Goal: Information Seeking & Learning: Learn about a topic

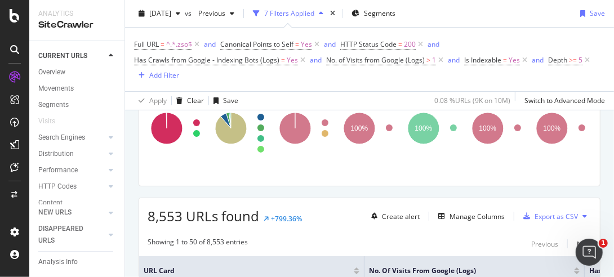
scroll to position [113, 0]
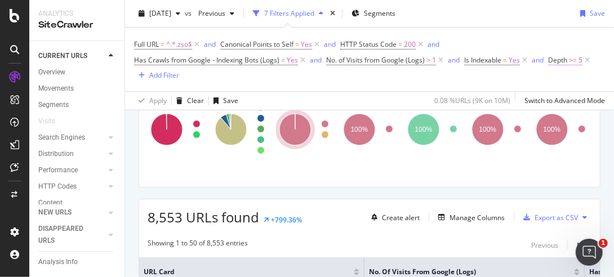
click at [555, 59] on span "Depth" at bounding box center [557, 60] width 19 height 10
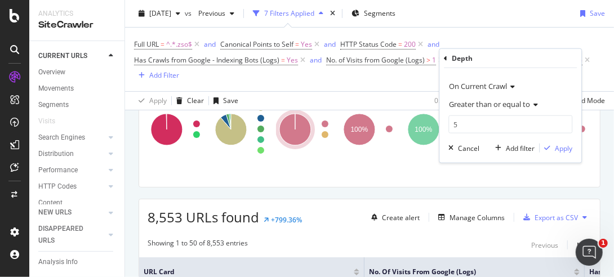
click at [534, 104] on icon at bounding box center [534, 104] width 8 height 7
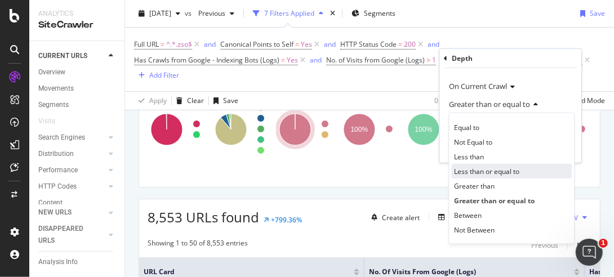
click at [500, 173] on span "Less than or equal to" at bounding box center [486, 171] width 65 height 10
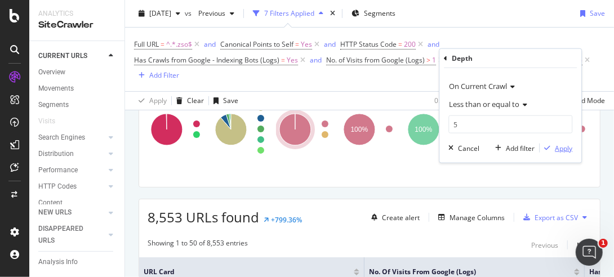
click at [557, 146] on div "Apply" at bounding box center [562, 148] width 17 height 10
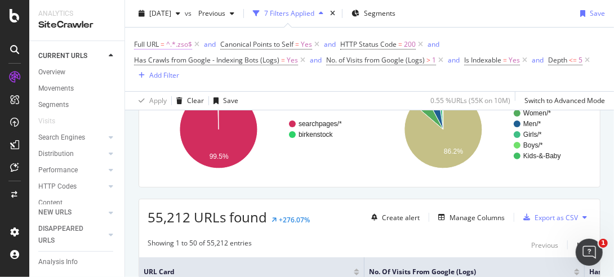
click at [155, 44] on span "Full URL" at bounding box center [146, 44] width 25 height 10
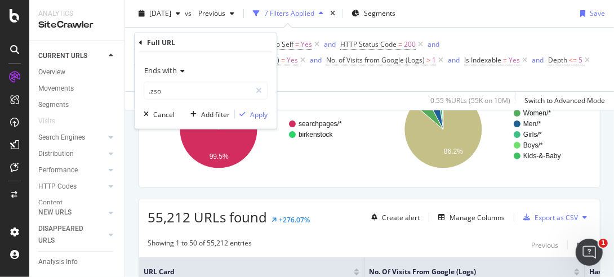
click at [179, 70] on icon at bounding box center [181, 71] width 8 height 7
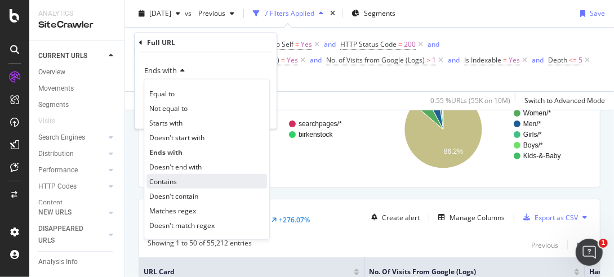
click at [174, 179] on span "Contains" at bounding box center [163, 181] width 28 height 10
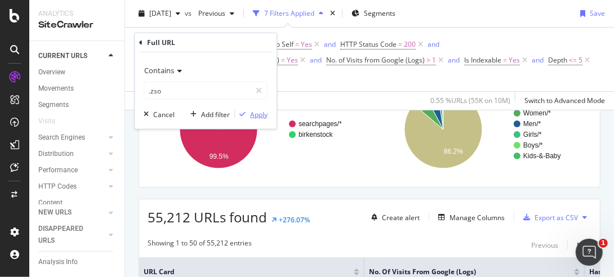
click at [259, 115] on div "Apply" at bounding box center [258, 114] width 17 height 10
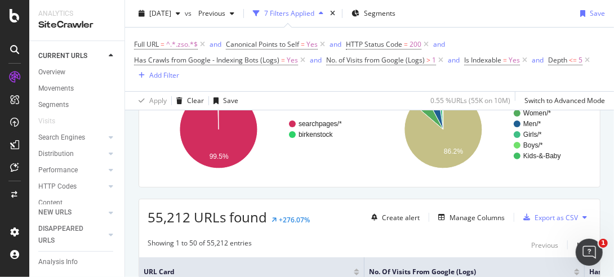
drag, startPoint x: 99, startPoint y: 36, endPoint x: 495, endPoint y: 28, distance: 396.9
click at [495, 28] on div "Full URL = ^.*.zso.*$ and Canonical Points to Self = Yes and HTTP Status Code =…" at bounding box center [369, 60] width 471 height 64
click at [589, 58] on icon at bounding box center [587, 60] width 10 height 11
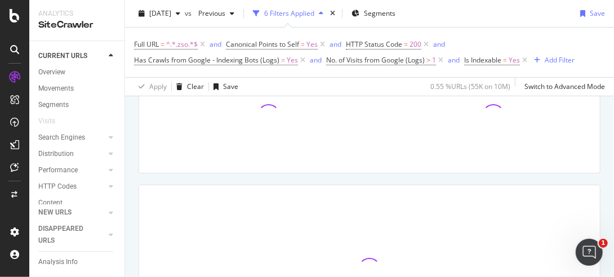
scroll to position [98, 0]
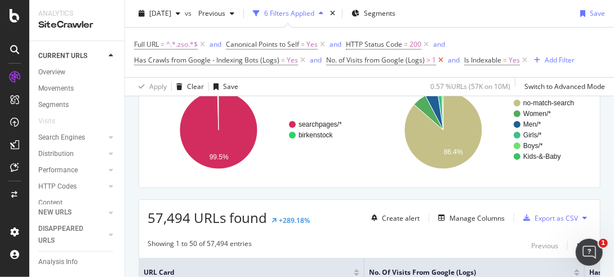
click at [439, 59] on icon at bounding box center [441, 60] width 10 height 11
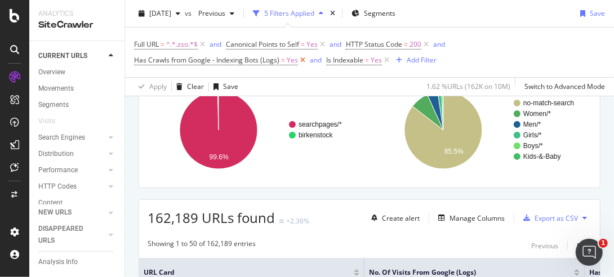
click at [301, 60] on icon at bounding box center [303, 60] width 10 height 11
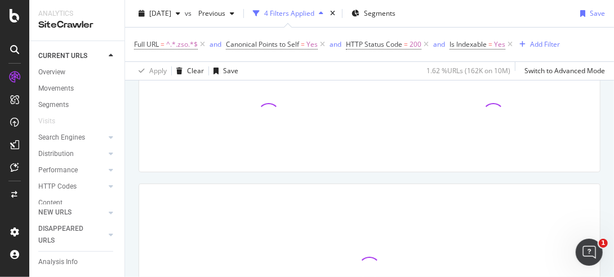
scroll to position [82, 0]
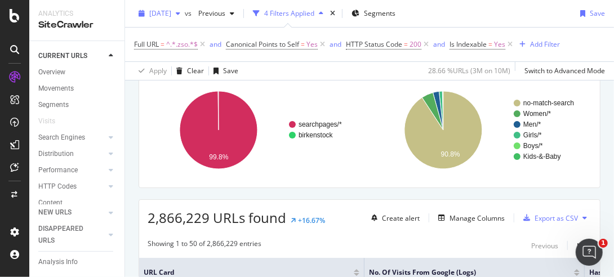
click at [180, 13] on icon "button" at bounding box center [178, 13] width 5 height 7
click at [500, 15] on div "[DATE] vs Previous 4 Filters Applied Segments Save" at bounding box center [369, 16] width 489 height 23
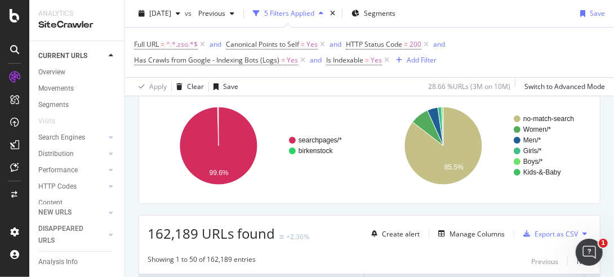
scroll to position [98, 0]
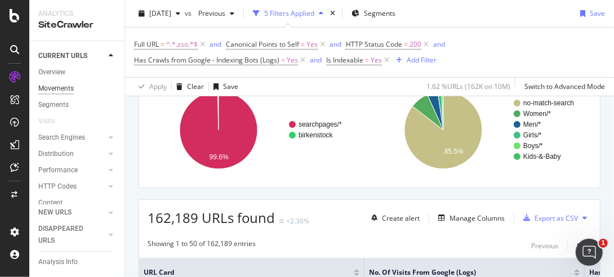
click at [55, 88] on div "Movements" at bounding box center [55, 89] width 35 height 12
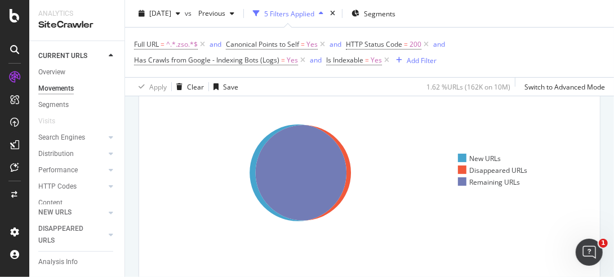
scroll to position [56, 0]
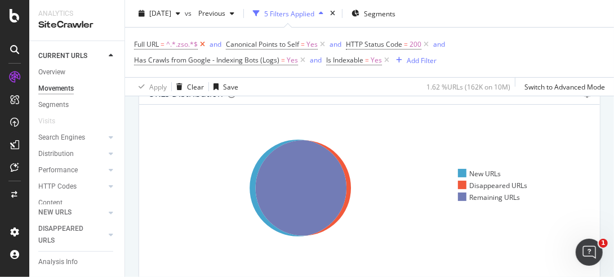
click at [201, 43] on icon at bounding box center [203, 44] width 10 height 11
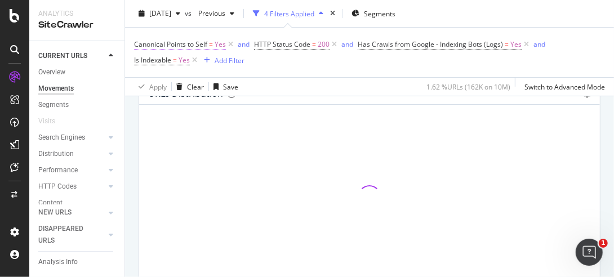
click at [202, 43] on span "Canonical Points to Self" at bounding box center [170, 44] width 73 height 10
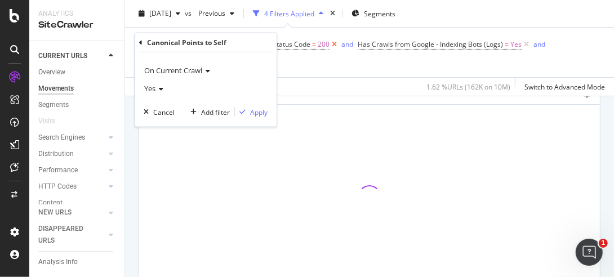
click at [310, 67] on div "Canonical Points to Self = Yes and HTTP Status Code = 200 and Has Crawls from G…" at bounding box center [369, 53] width 471 height 32
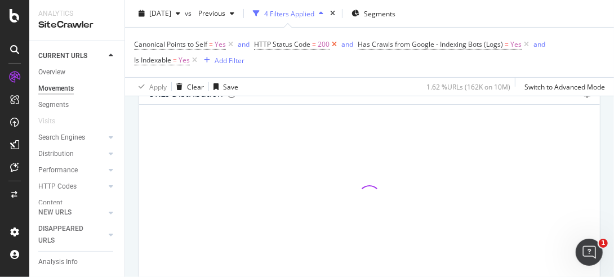
click at [334, 43] on icon at bounding box center [334, 44] width 10 height 11
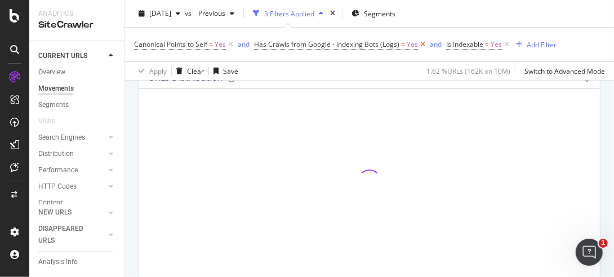
scroll to position [41, 0]
click at [233, 42] on icon at bounding box center [231, 44] width 10 height 11
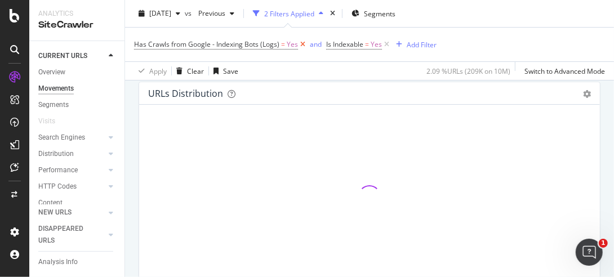
click at [301, 43] on icon at bounding box center [303, 44] width 10 height 11
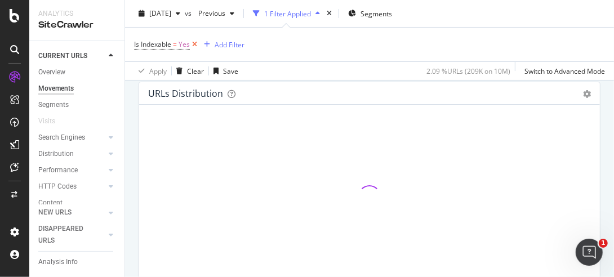
click at [193, 42] on icon at bounding box center [195, 44] width 10 height 11
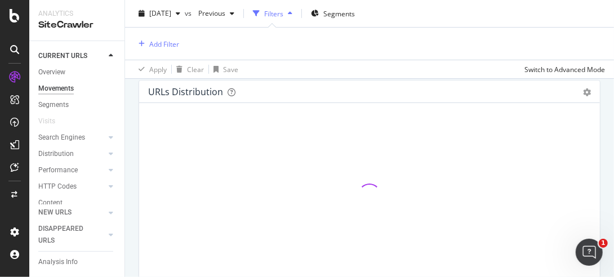
scroll to position [39, 0]
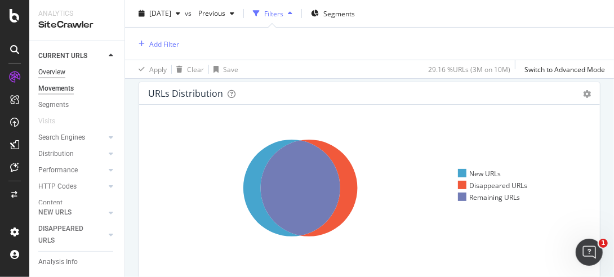
click at [50, 71] on div "Overview" at bounding box center [51, 72] width 27 height 12
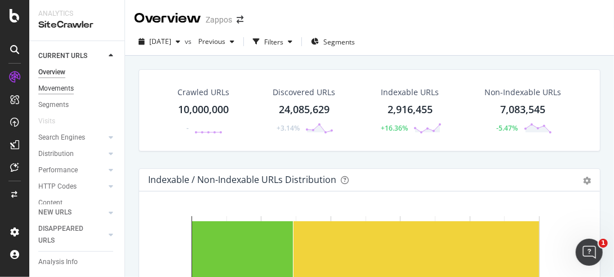
click at [44, 86] on div "Movements" at bounding box center [55, 89] width 35 height 12
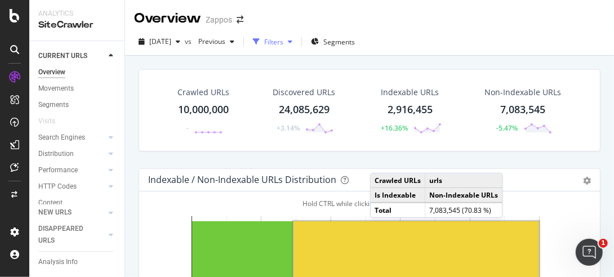
click at [297, 44] on div "button" at bounding box center [290, 41] width 14 height 7
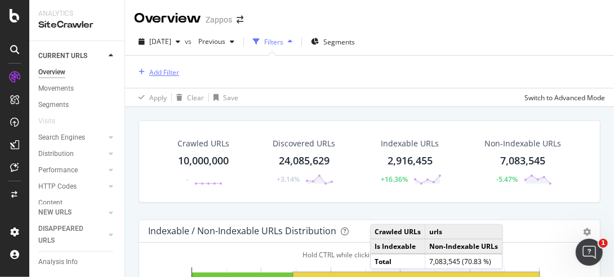
click at [151, 68] on div "Add Filter" at bounding box center [164, 73] width 30 height 10
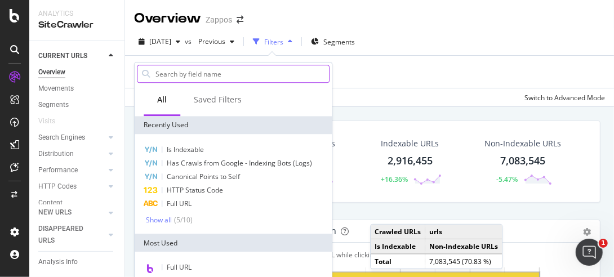
click at [176, 74] on input "text" at bounding box center [241, 73] width 174 height 17
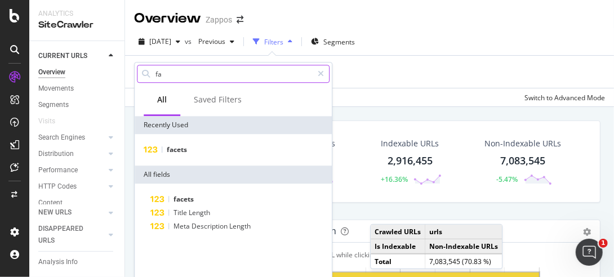
type input "f"
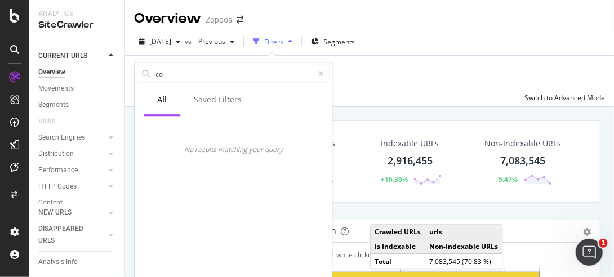
type input "c"
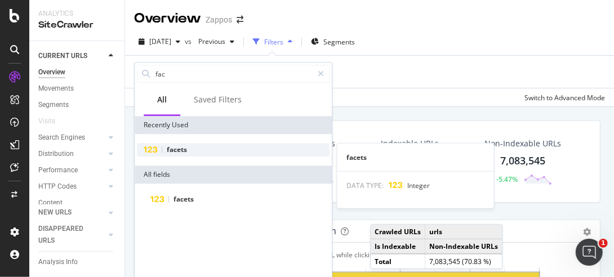
type input "fac"
click at [187, 153] on div "facets" at bounding box center [233, 150] width 193 height 14
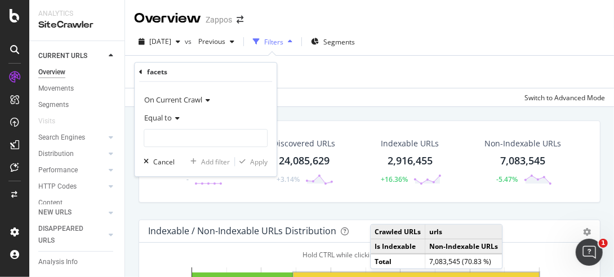
click at [177, 118] on icon at bounding box center [176, 118] width 8 height 7
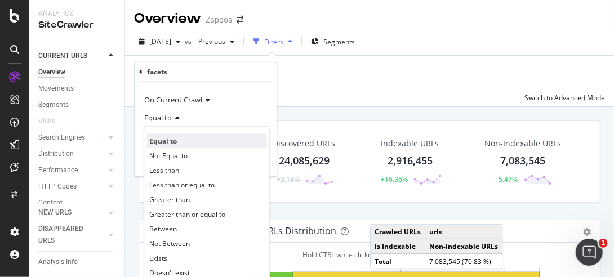
click at [171, 141] on span "Equal to" at bounding box center [163, 141] width 28 height 10
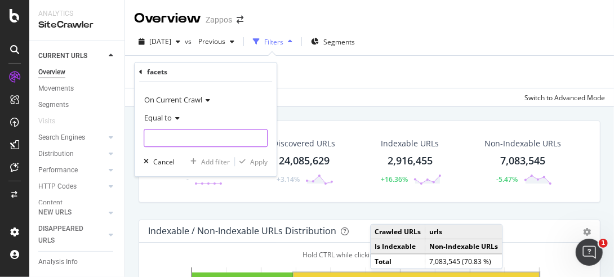
click at [183, 139] on input "number" at bounding box center [206, 138] width 124 height 18
type input "5"
click at [253, 161] on div "Apply" at bounding box center [258, 162] width 17 height 10
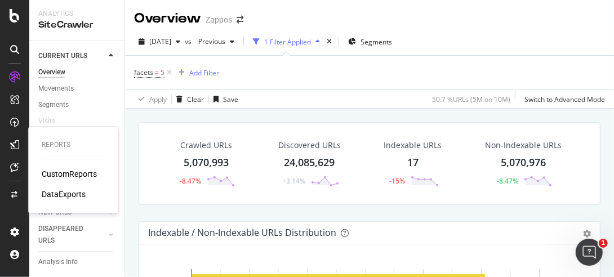
drag, startPoint x: 70, startPoint y: 173, endPoint x: 78, endPoint y: 168, distance: 9.4
click at [70, 173] on div "CustomReports" at bounding box center [69, 173] width 55 height 11
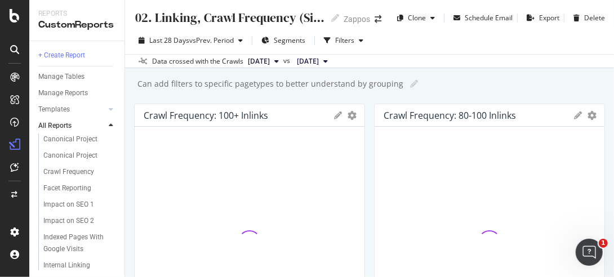
scroll to position [176, 0]
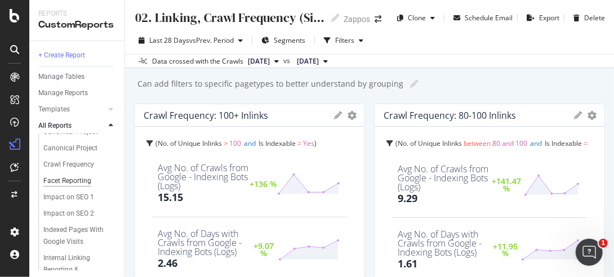
click at [78, 181] on div "Facet Reporting" at bounding box center [67, 181] width 48 height 12
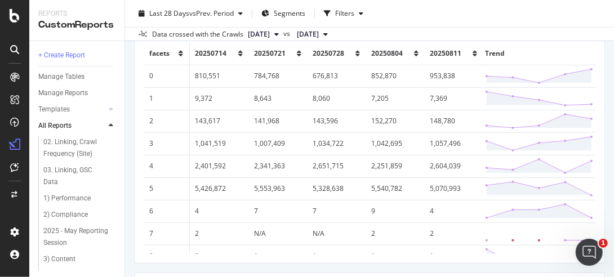
scroll to position [92, 0]
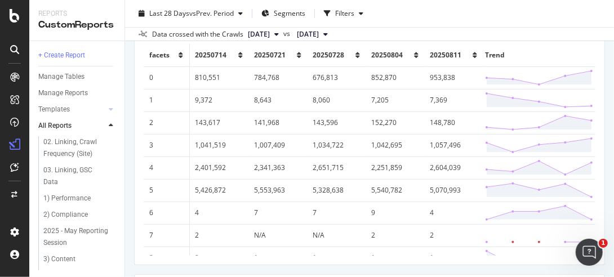
click at [428, 74] on td "953,838" at bounding box center [453, 77] width 59 height 23
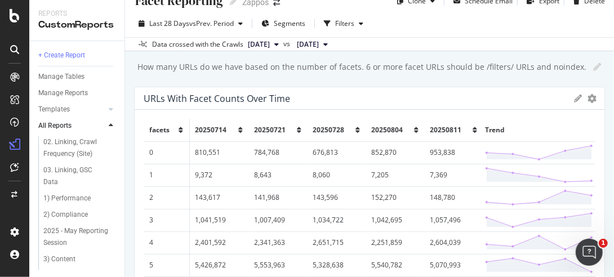
scroll to position [0, 0]
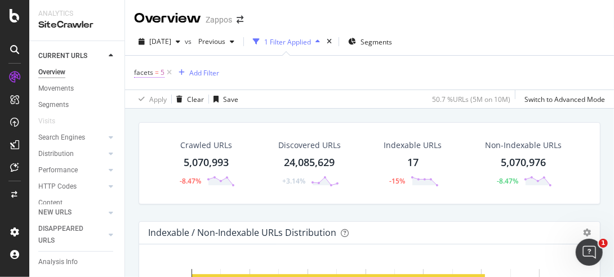
click at [150, 73] on span "facets" at bounding box center [143, 73] width 19 height 10
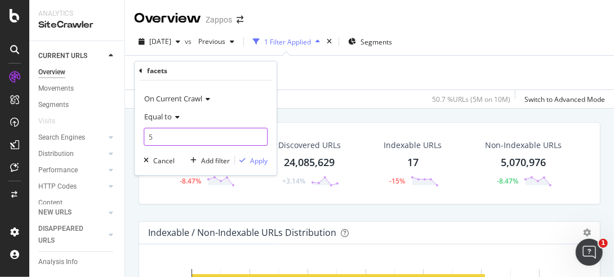
click at [173, 135] on input "5" at bounding box center [206, 137] width 124 height 18
type input "0"
click at [257, 159] on div "Apply" at bounding box center [258, 161] width 17 height 10
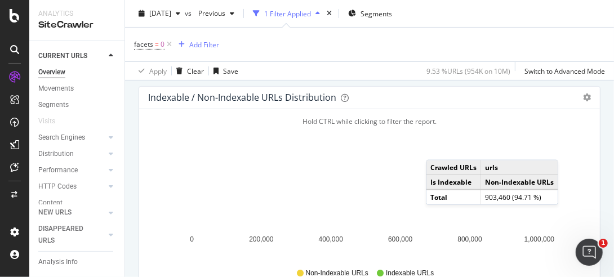
scroll to position [56, 0]
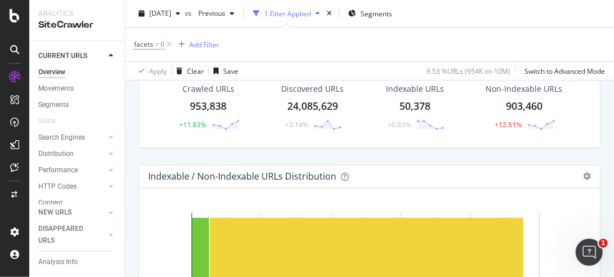
click at [203, 106] on div "953,838" at bounding box center [208, 106] width 37 height 15
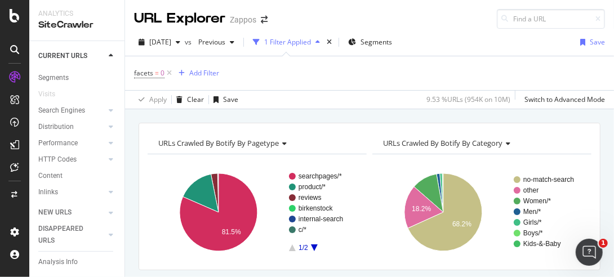
scroll to position [25, 0]
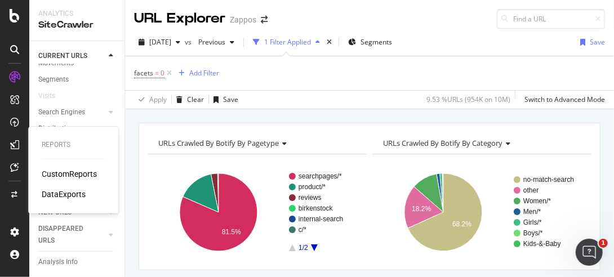
click at [63, 172] on div "CustomReports" at bounding box center [69, 173] width 55 height 11
